Goal: Task Accomplishment & Management: Manage account settings

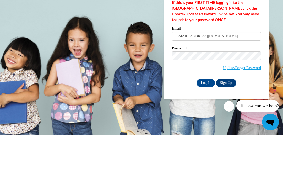
type input "gotellsabrina@gmail.com"
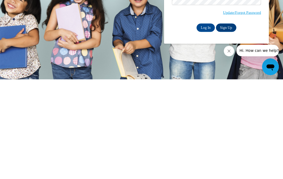
click at [208, 123] on input "Log In" at bounding box center [205, 127] width 18 height 8
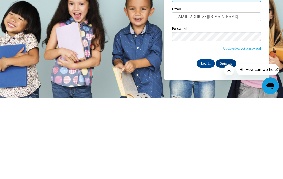
click at [204, 140] on input "Log In" at bounding box center [205, 144] width 18 height 8
click at [207, 142] on input "Log In" at bounding box center [205, 144] width 18 height 8
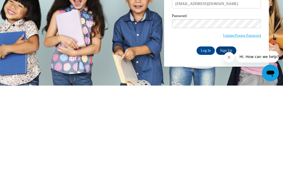
click at [208, 140] on input "Log In" at bounding box center [205, 144] width 18 height 8
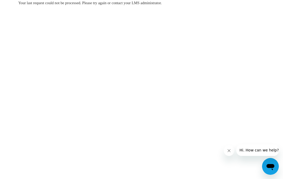
click at [63, 72] on body "Your last request could not be processed. Please try again or contact your LMS …" at bounding box center [141, 89] width 283 height 179
click at [72, 83] on body "Your last request could not be processed. Please try again or contact your LMS …" at bounding box center [141, 89] width 283 height 179
